Goal: Information Seeking & Learning: Learn about a topic

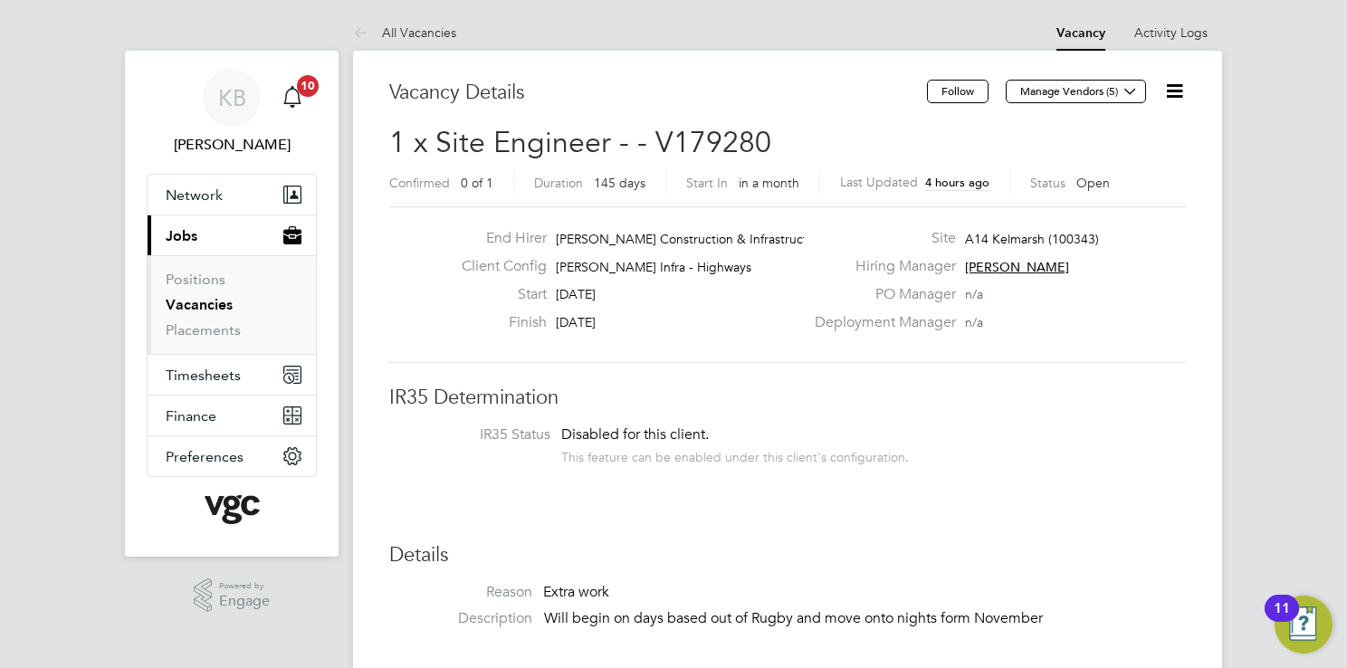
click at [1158, 218] on div "End Hirer [PERSON_NAME] Construction & Infrastruct… Client Config [PERSON_NAME]…" at bounding box center [787, 284] width 796 height 157
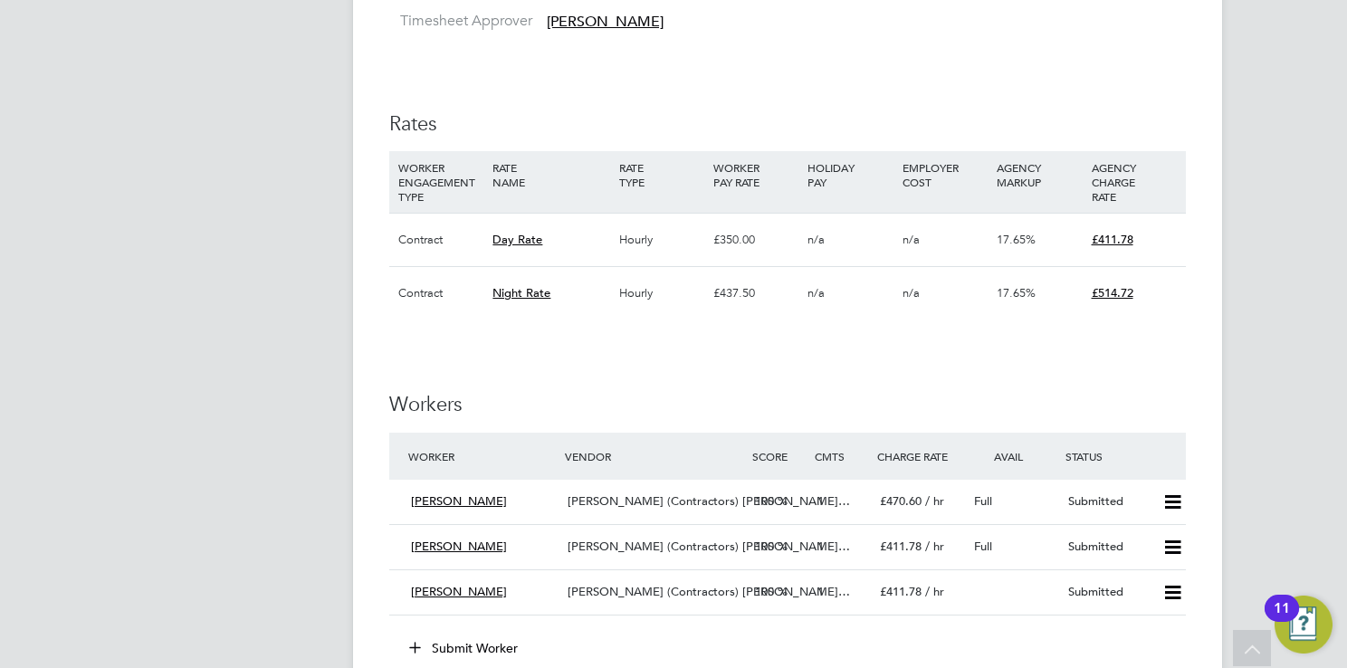
scroll to position [941, 0]
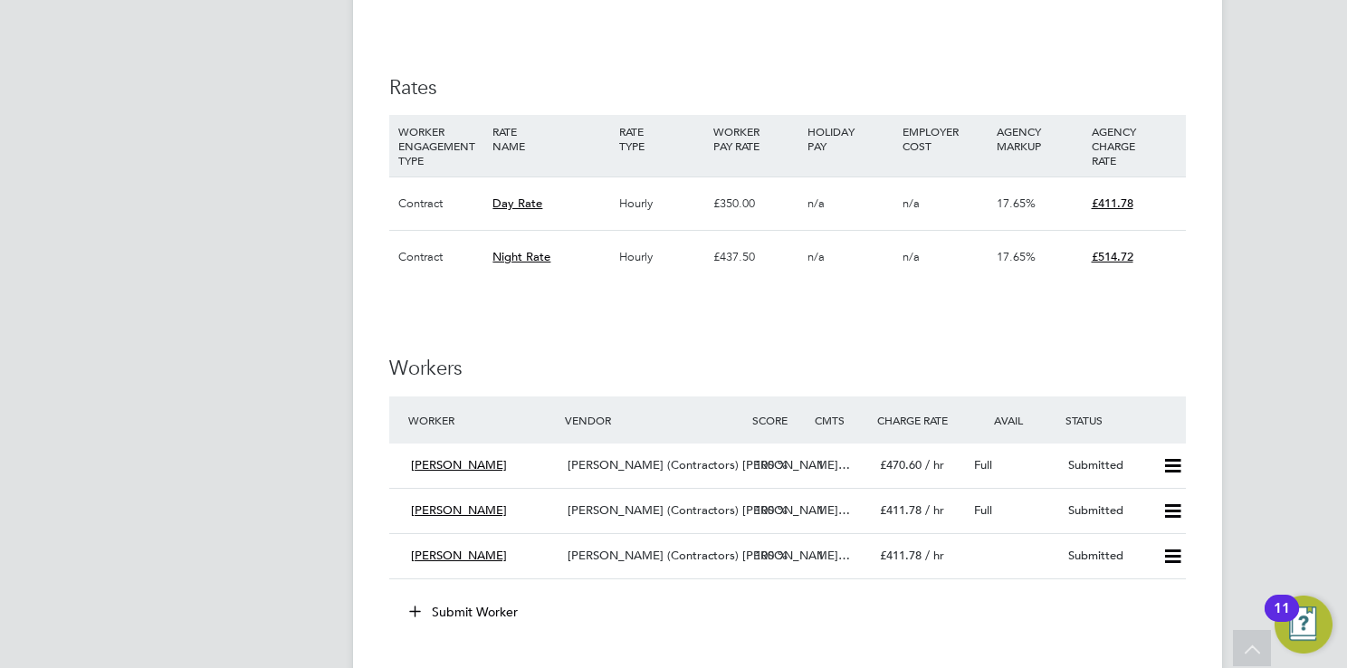
click at [1033, 281] on div "17.65%" at bounding box center [1039, 257] width 94 height 52
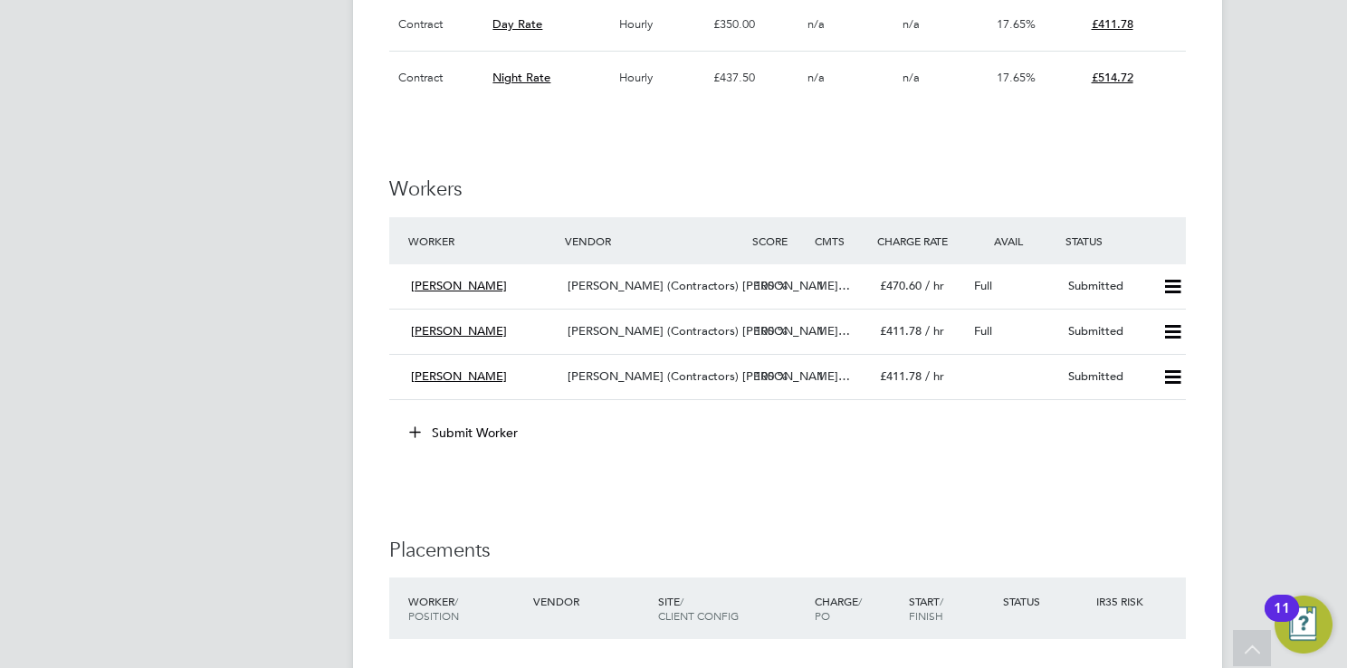
scroll to position [1122, 0]
click at [1175, 285] on icon at bounding box center [1172, 285] width 23 height 14
click at [1119, 186] on h3 "Workers" at bounding box center [787, 188] width 796 height 26
click at [454, 278] on span "[PERSON_NAME]" at bounding box center [459, 283] width 96 height 15
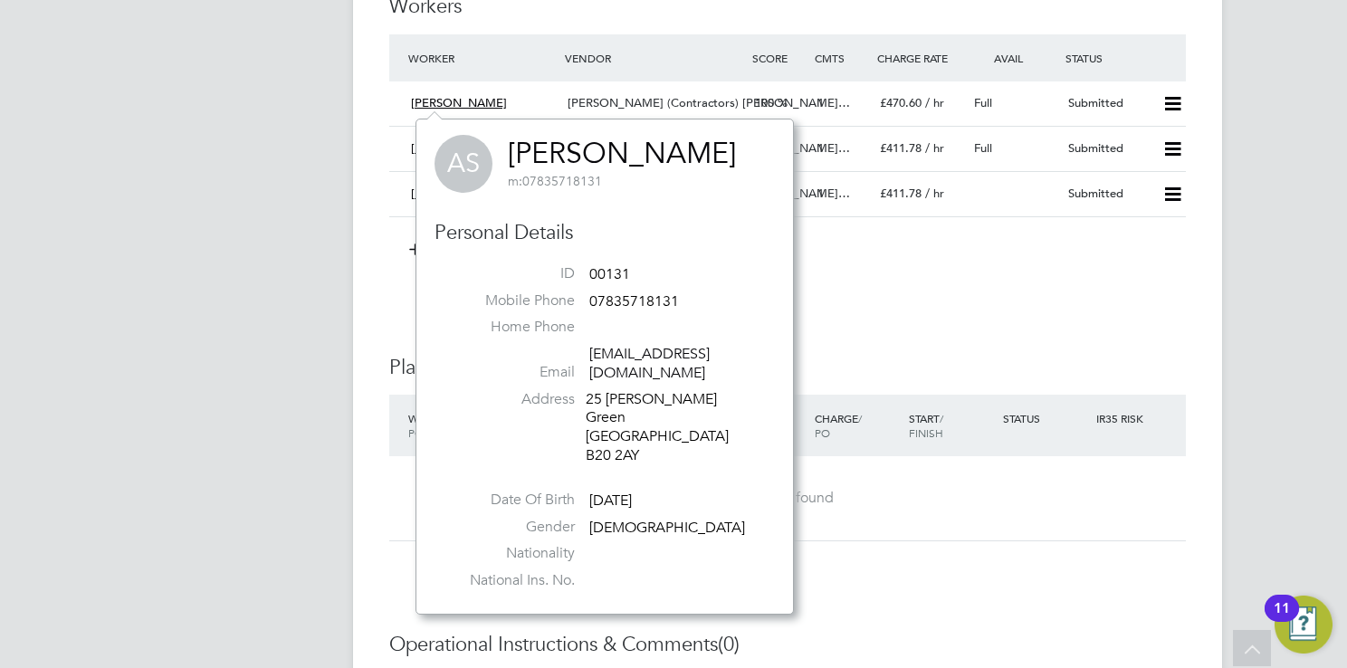
click at [945, 294] on div "IR35 Determination IR35 Status Disabled for this client. This feature can be en…" at bounding box center [787, 18] width 796 height 1874
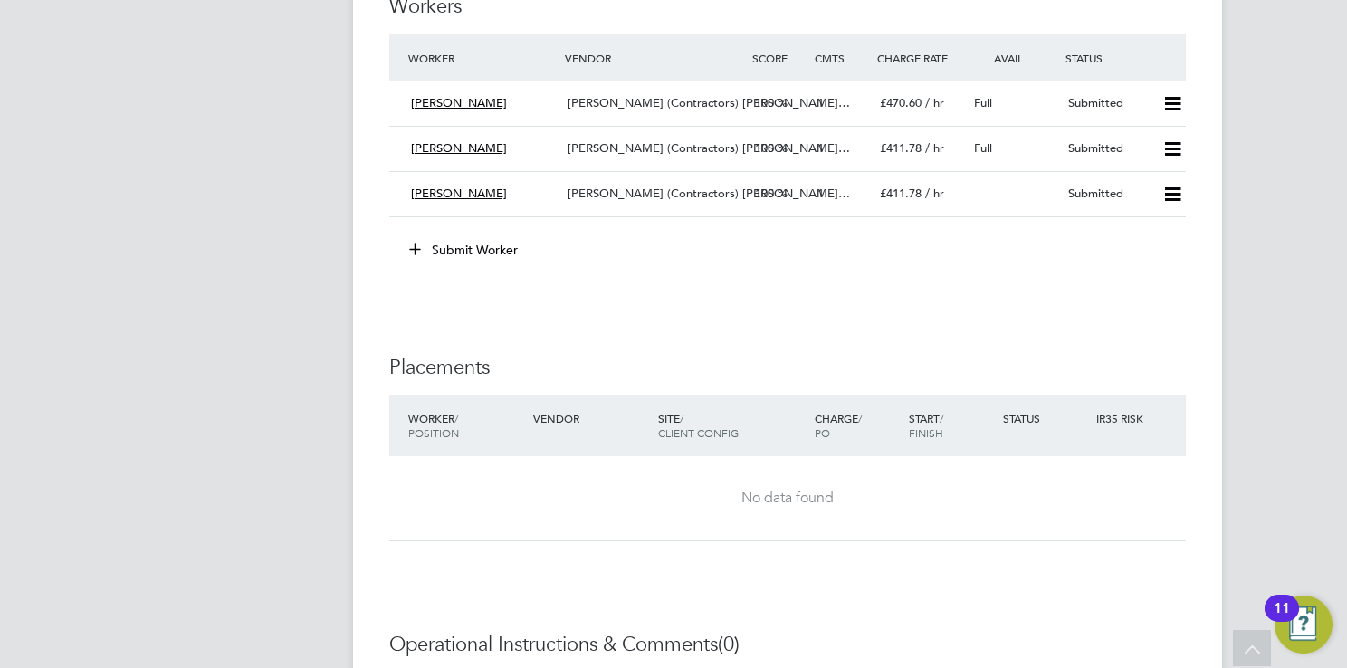
click at [1122, 607] on div "IR35 Determination IR35 Status Disabled for this client. This feature can be en…" at bounding box center [787, 18] width 796 height 1874
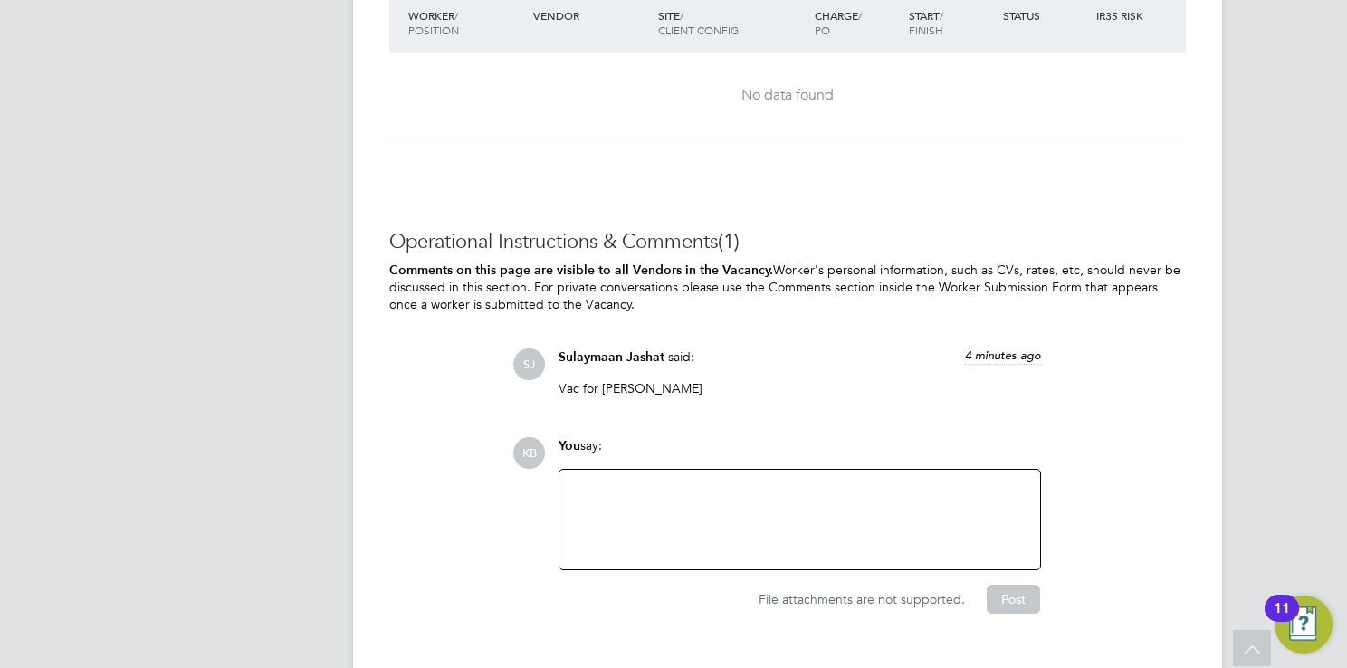
scroll to position [1618, 0]
